Goal: Task Accomplishment & Management: Use online tool/utility

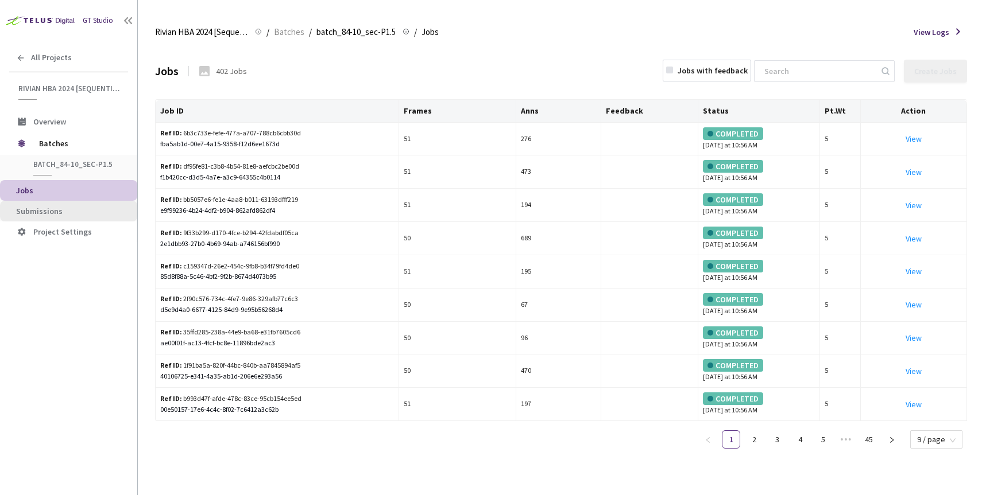
click at [60, 208] on span "Submissions" at bounding box center [72, 212] width 112 height 10
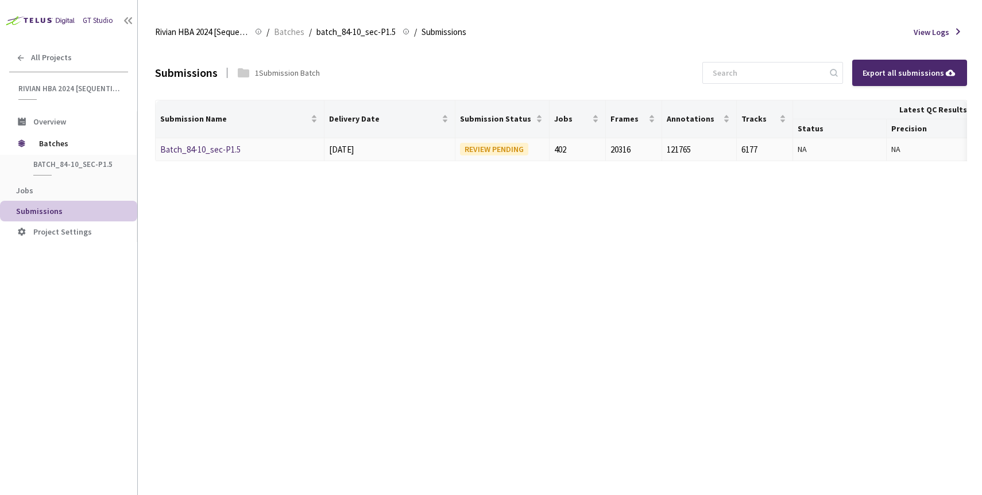
click at [220, 149] on link "Batch_84-10_sec-P1.5" at bounding box center [200, 149] width 80 height 11
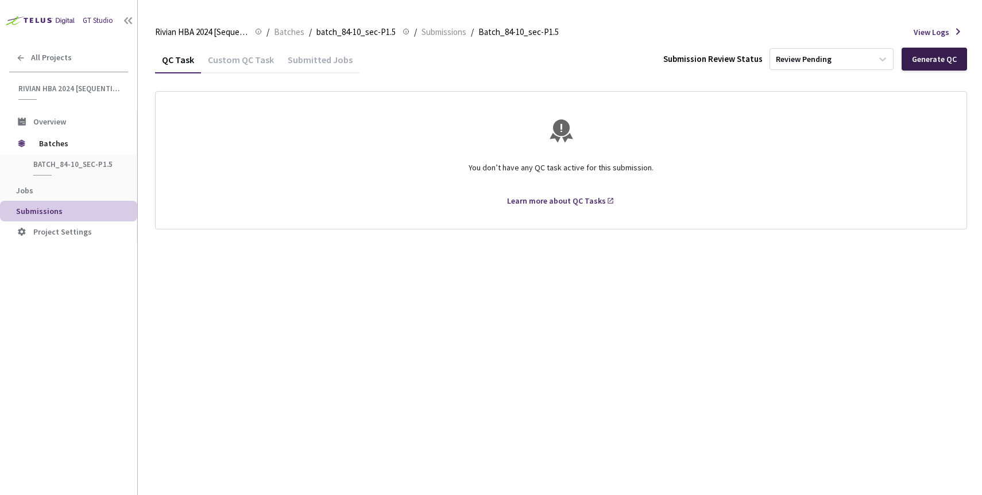
click at [922, 61] on div "Generate QC" at bounding box center [934, 59] width 45 height 9
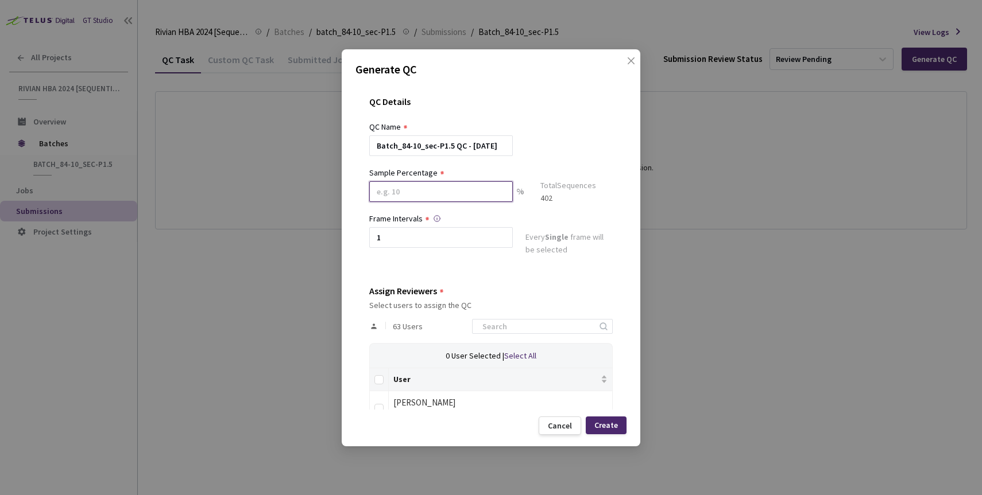
click at [428, 192] on input at bounding box center [440, 191] width 143 height 21
type input "100"
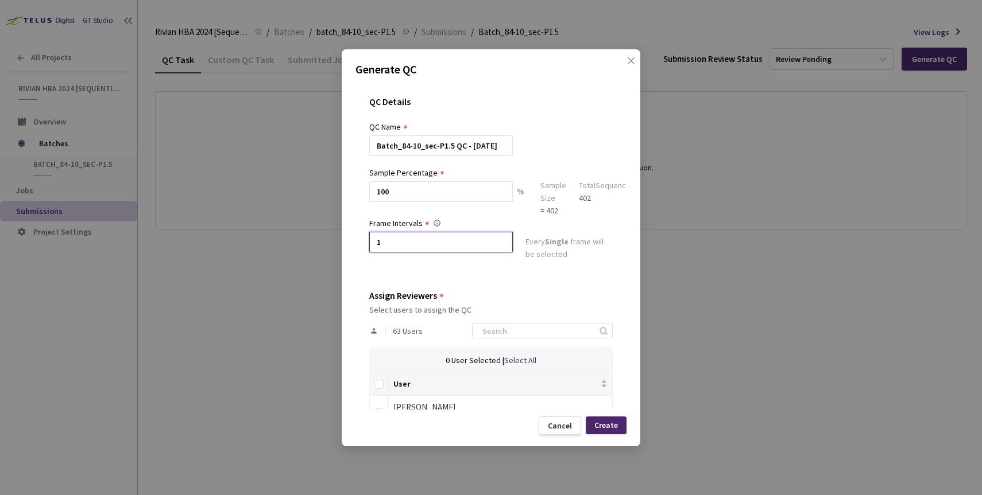
click at [416, 235] on input "1" at bounding box center [440, 242] width 143 height 21
type input "1"
type input "2"
click at [382, 390] on label at bounding box center [378, 384] width 9 height 12
click at [382, 389] on input "Select all" at bounding box center [378, 384] width 9 height 9
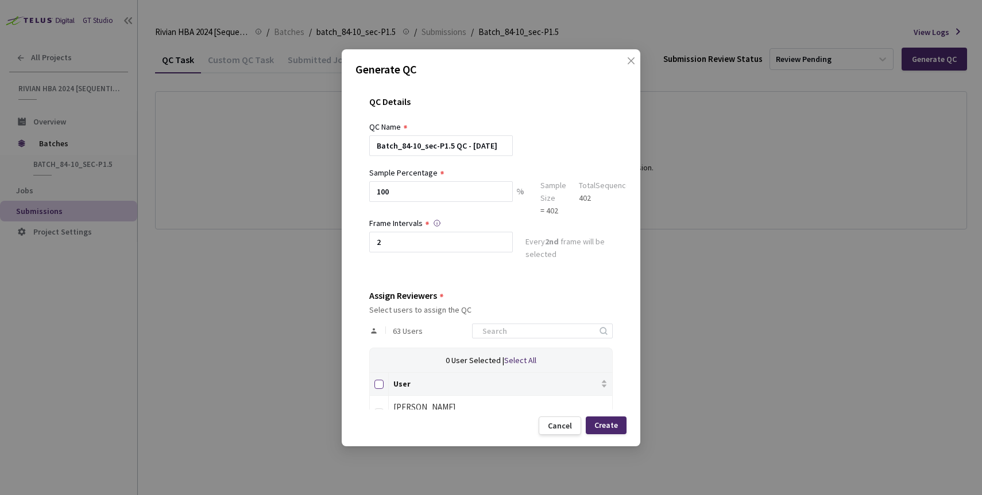
checkbox input "true"
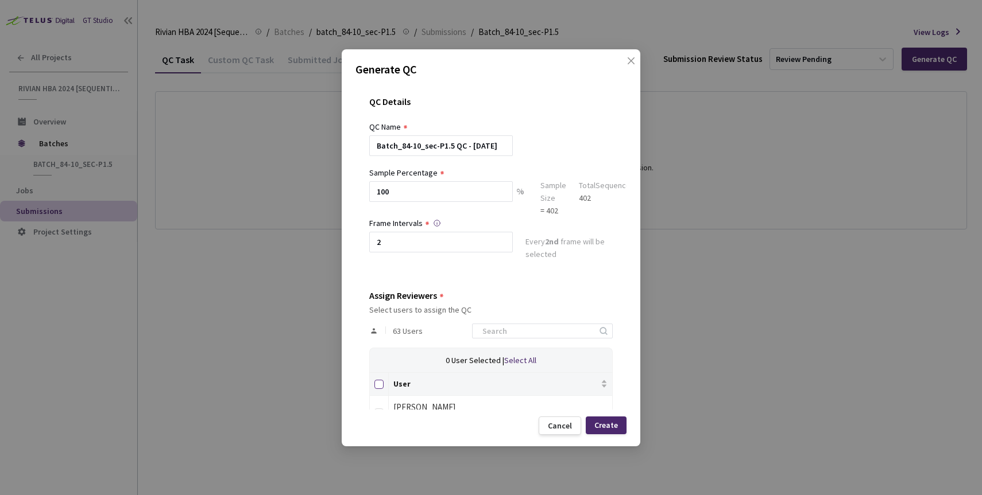
checkbox input "true"
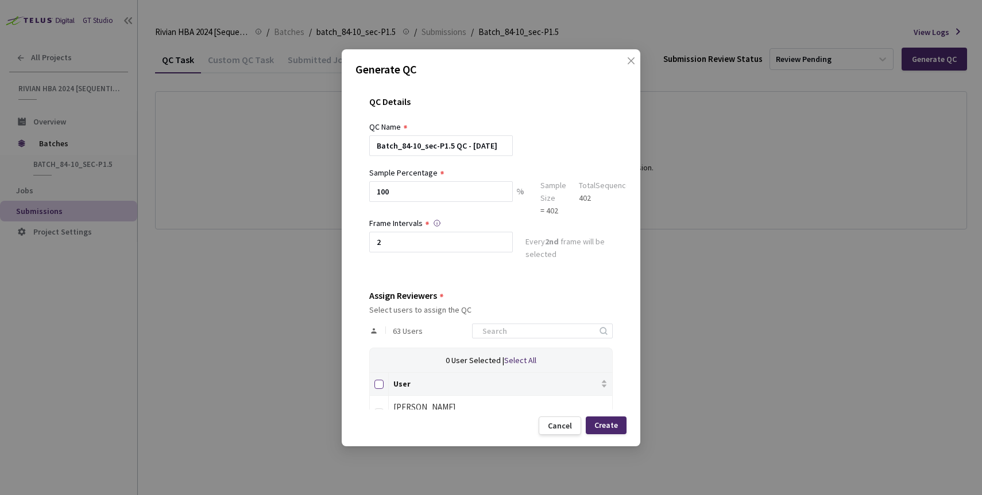
checkbox input "true"
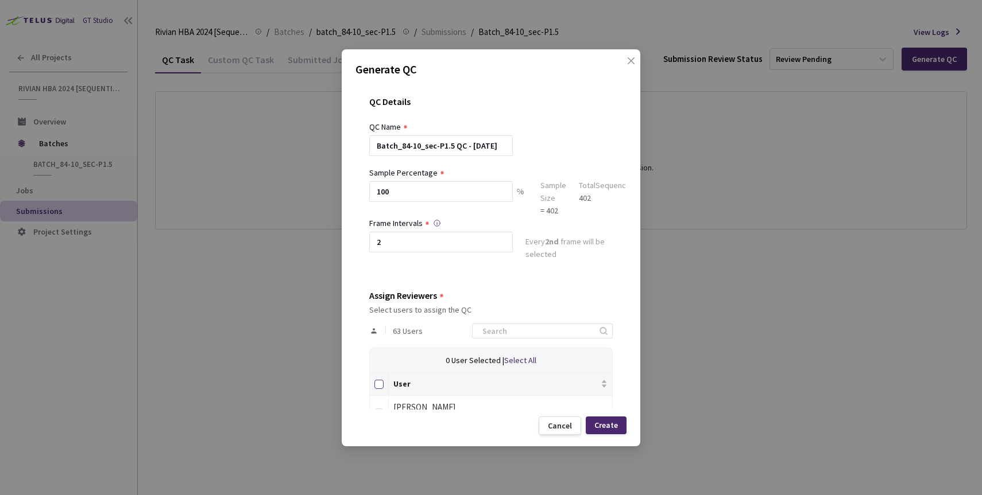
checkbox input "true"
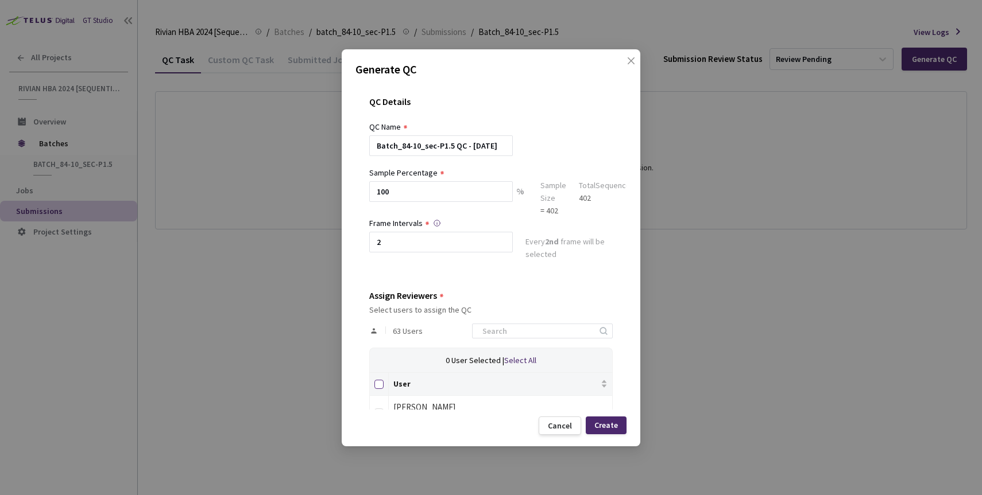
checkbox input "true"
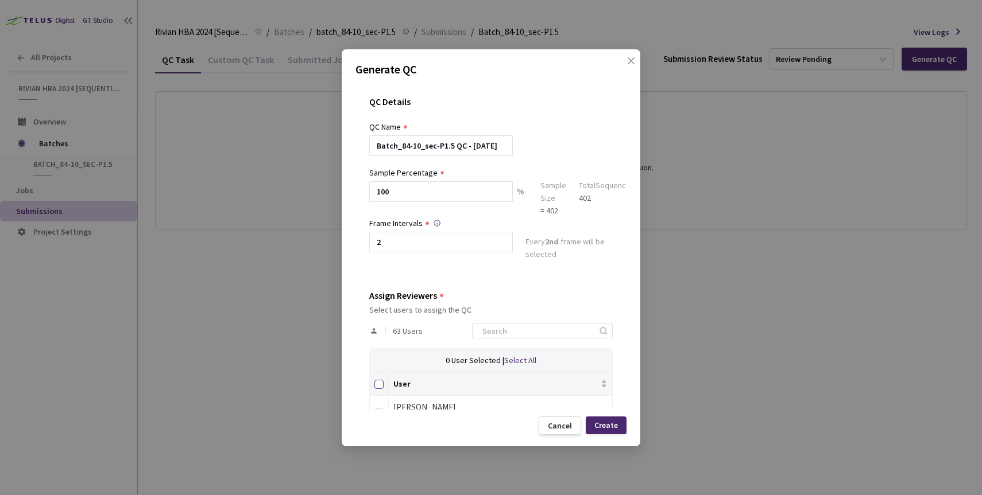
checkbox input "true"
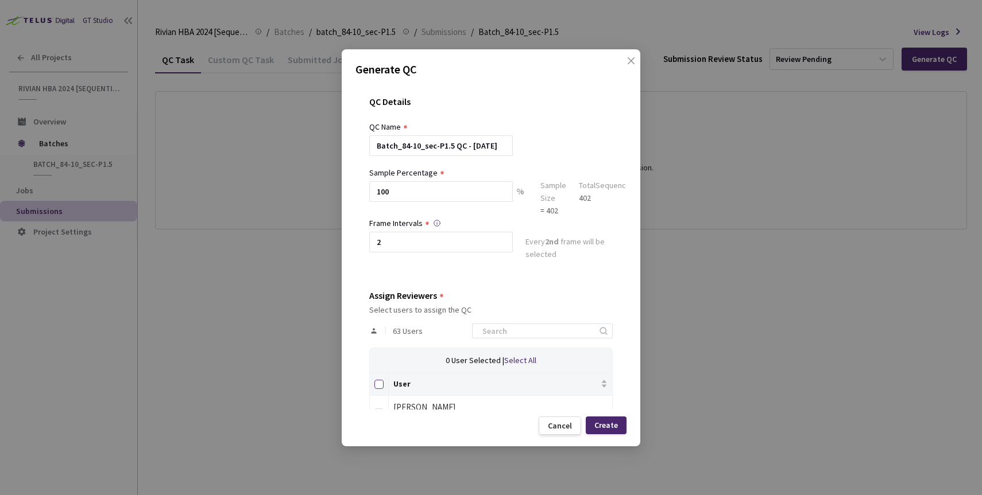
checkbox input "true"
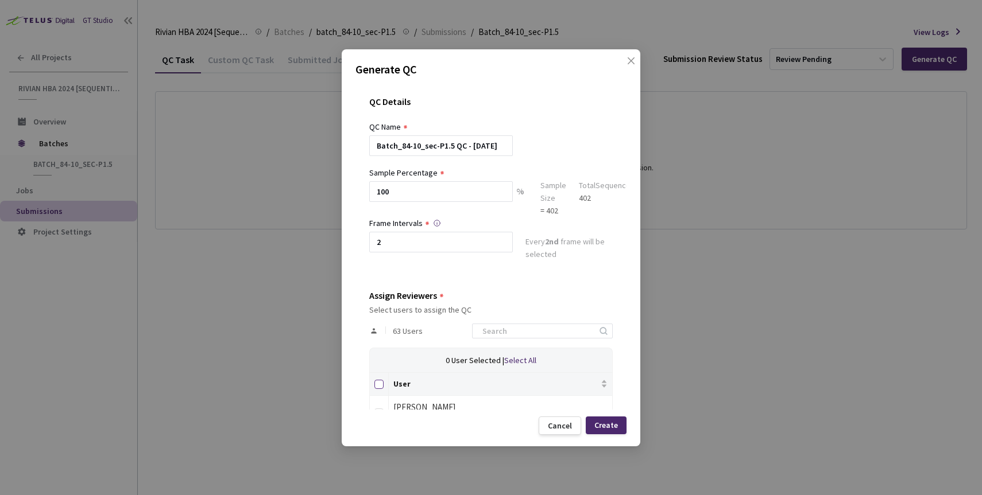
checkbox input "true"
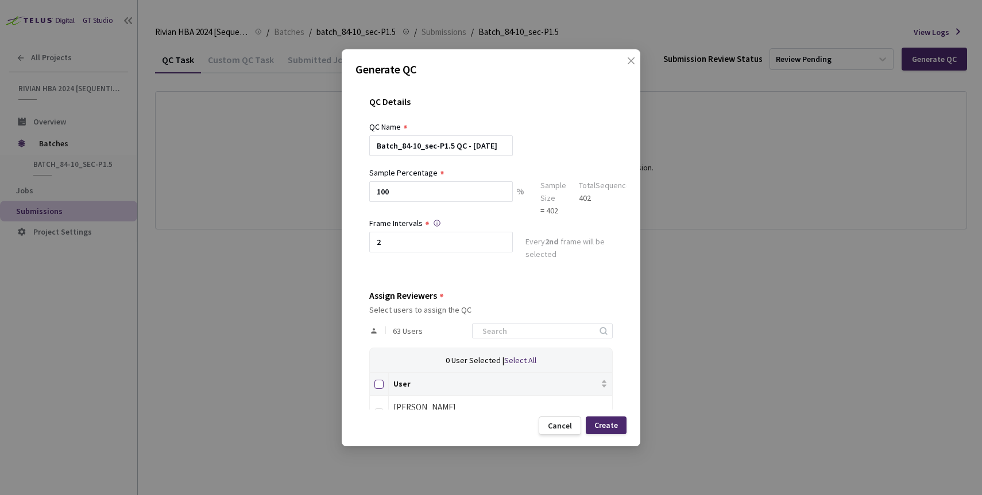
checkbox input "true"
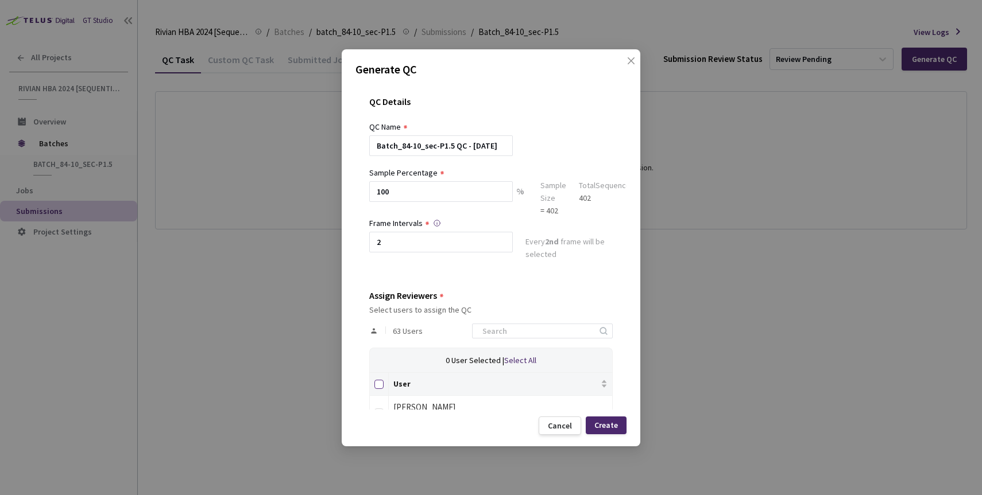
checkbox input "true"
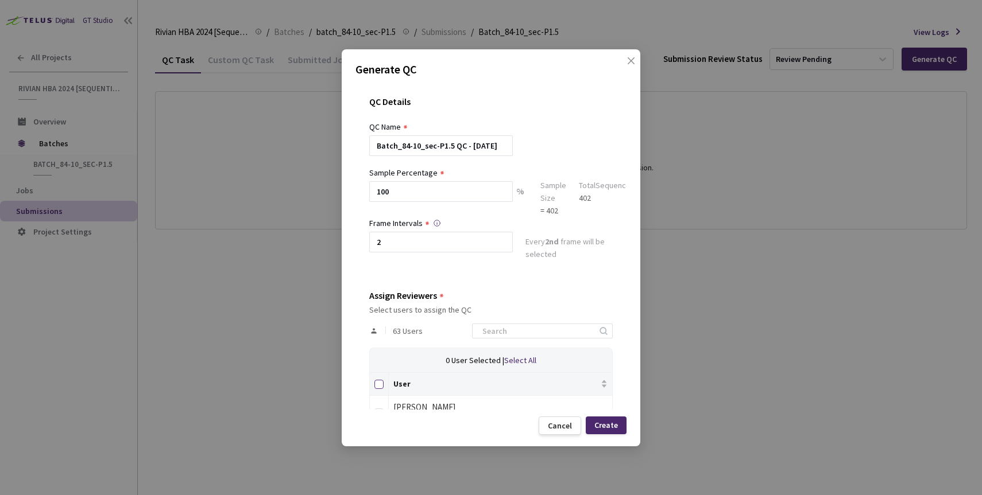
checkbox input "true"
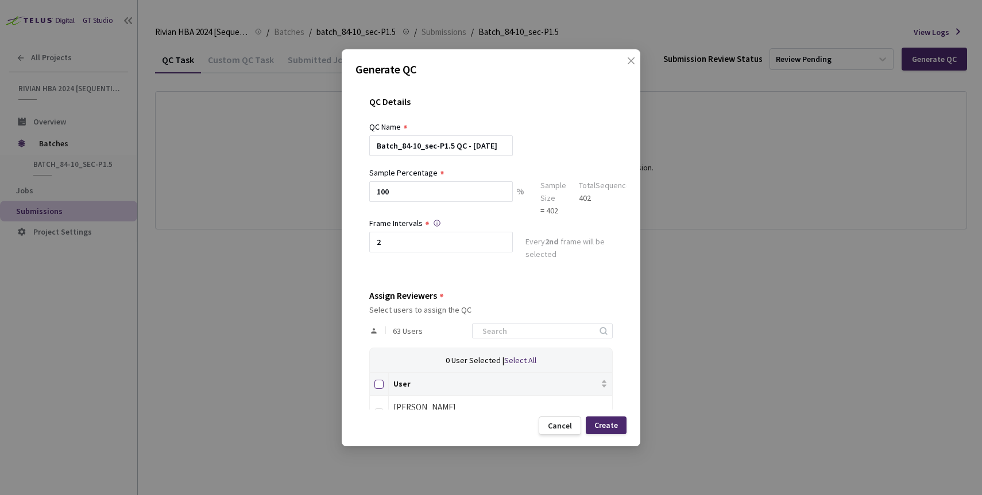
checkbox input "true"
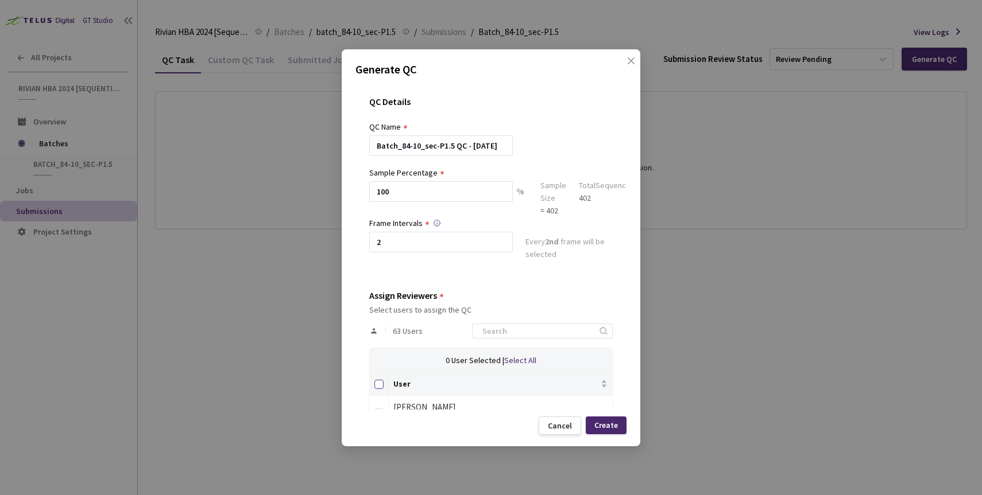
checkbox input "true"
click at [615, 427] on div "Create" at bounding box center [606, 425] width 24 height 9
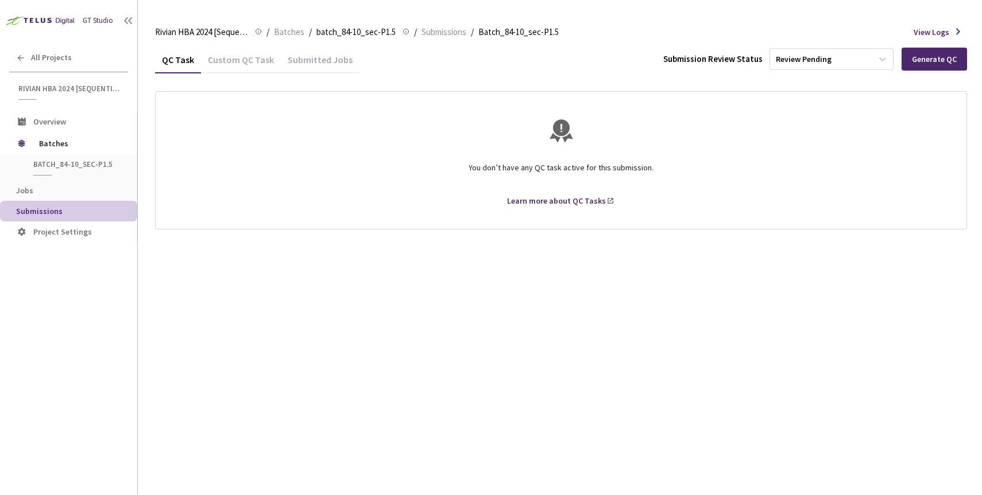
click at [367, 152] on div "You don’t have any QC task active for this submission." at bounding box center [560, 173] width 783 height 42
